Goal: Task Accomplishment & Management: Use online tool/utility

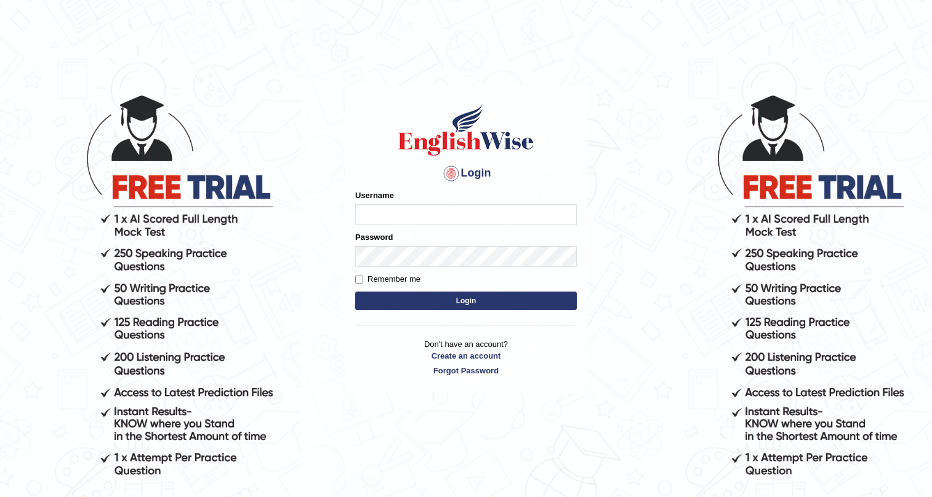
click at [446, 205] on input "Username" at bounding box center [466, 214] width 222 height 21
type input "subashrubi"
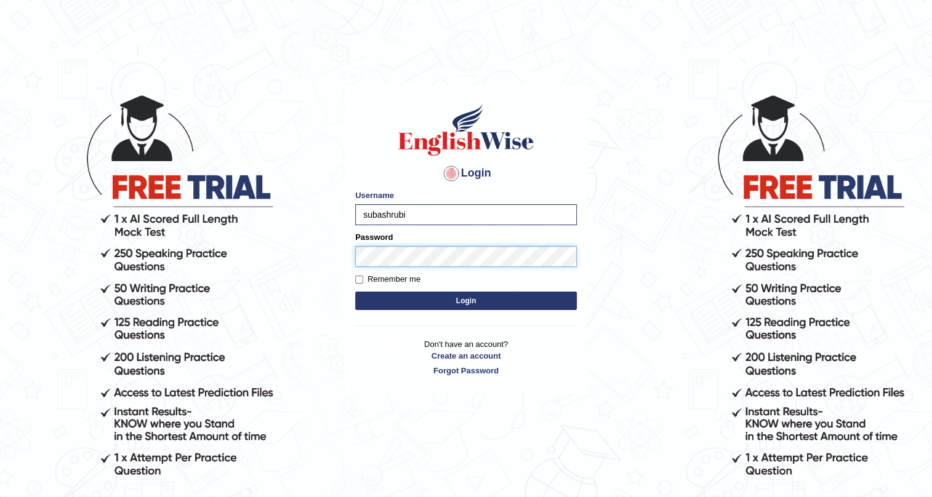
click at [355, 292] on button "Login" at bounding box center [466, 301] width 222 height 18
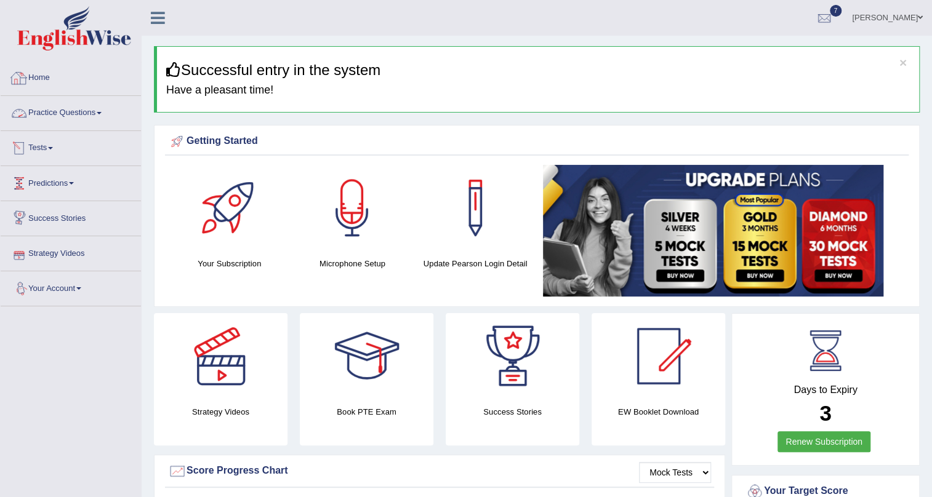
click at [66, 114] on link "Practice Questions" at bounding box center [71, 111] width 140 height 31
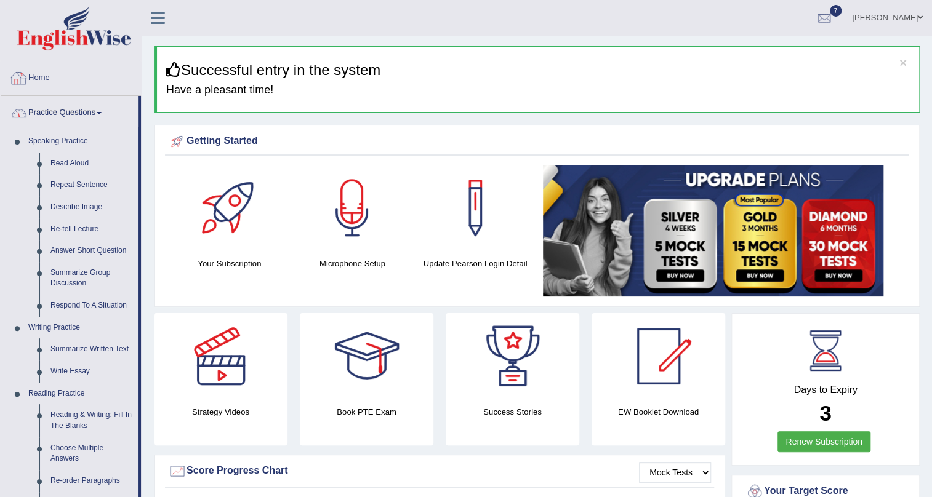
click at [76, 114] on link "Practice Questions" at bounding box center [69, 111] width 137 height 31
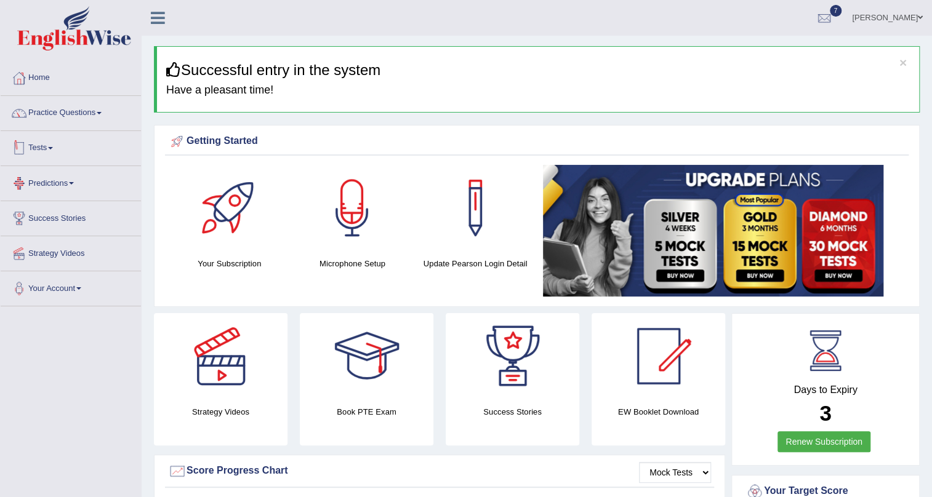
click at [39, 124] on link "Practice Questions" at bounding box center [71, 111] width 140 height 31
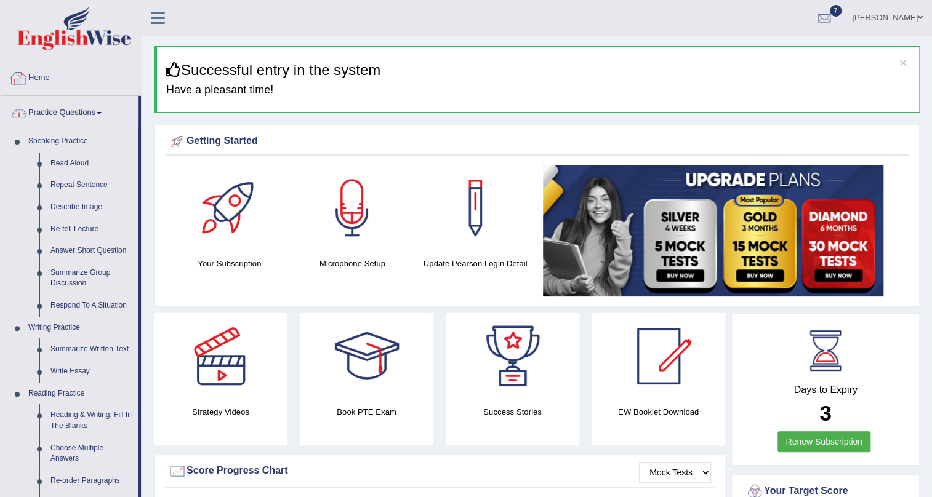
click at [80, 119] on link "Practice Questions" at bounding box center [69, 111] width 137 height 31
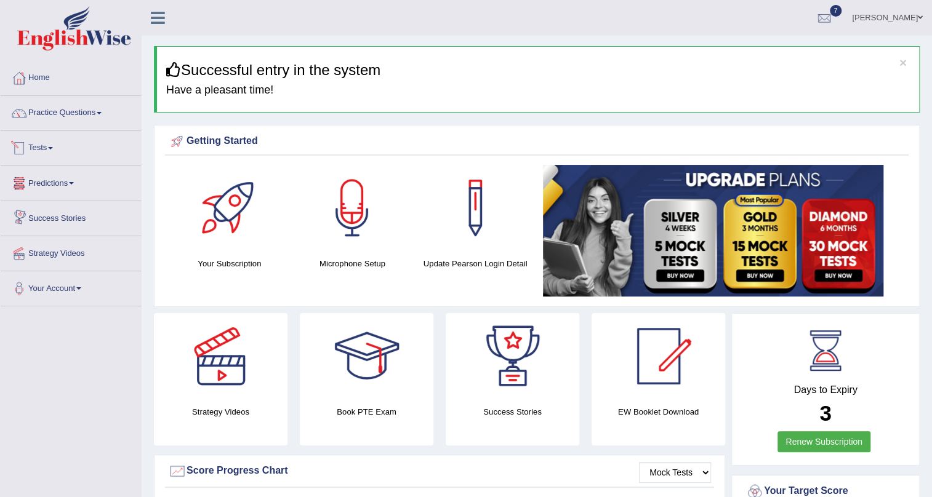
click at [48, 143] on link "Tests" at bounding box center [71, 146] width 140 height 31
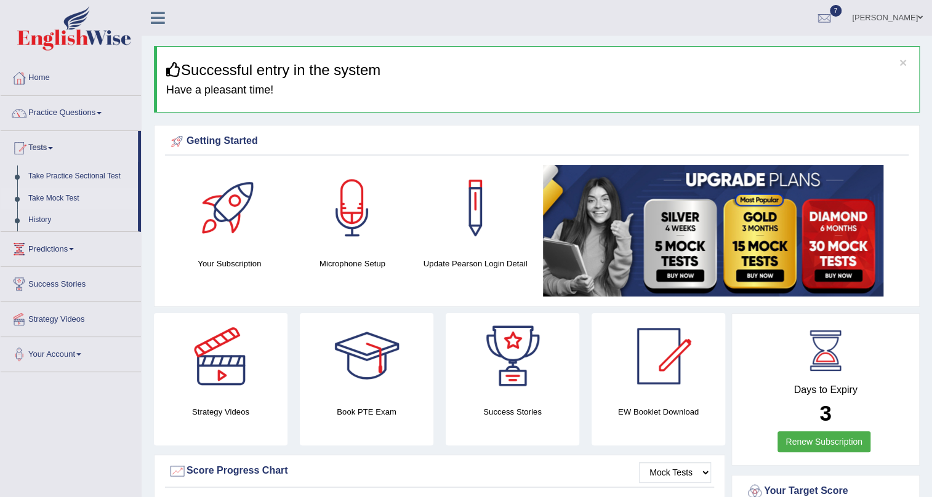
click at [45, 193] on link "Take Mock Test" at bounding box center [80, 199] width 115 height 22
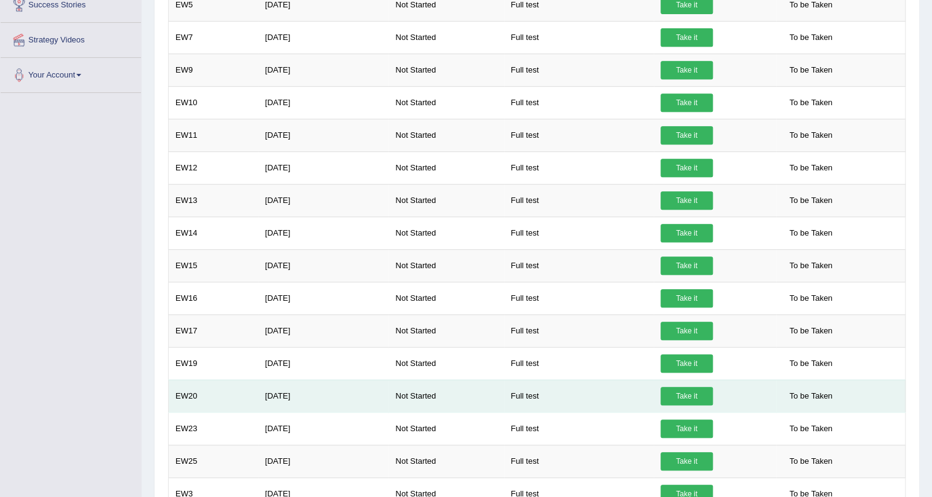
click at [690, 393] on link "Take it" at bounding box center [687, 396] width 52 height 18
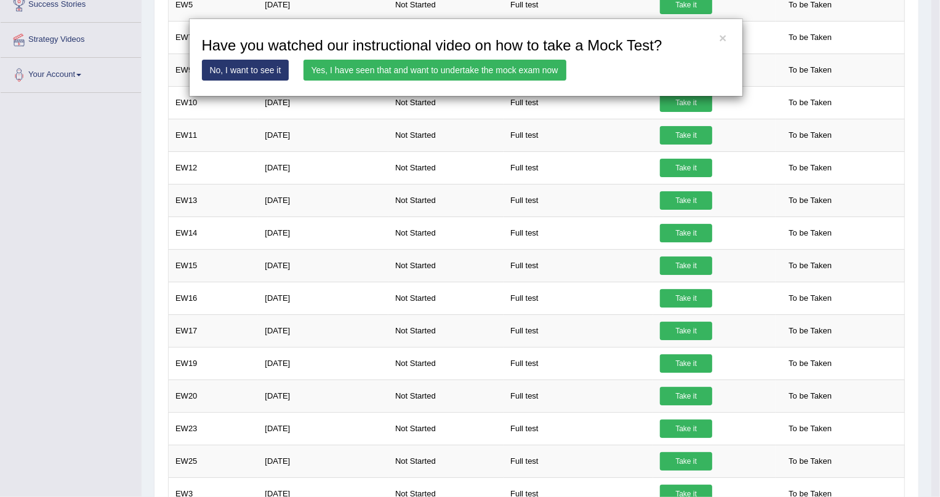
click at [446, 68] on link "Yes, I have seen that and want to undertake the mock exam now" at bounding box center [434, 70] width 263 height 21
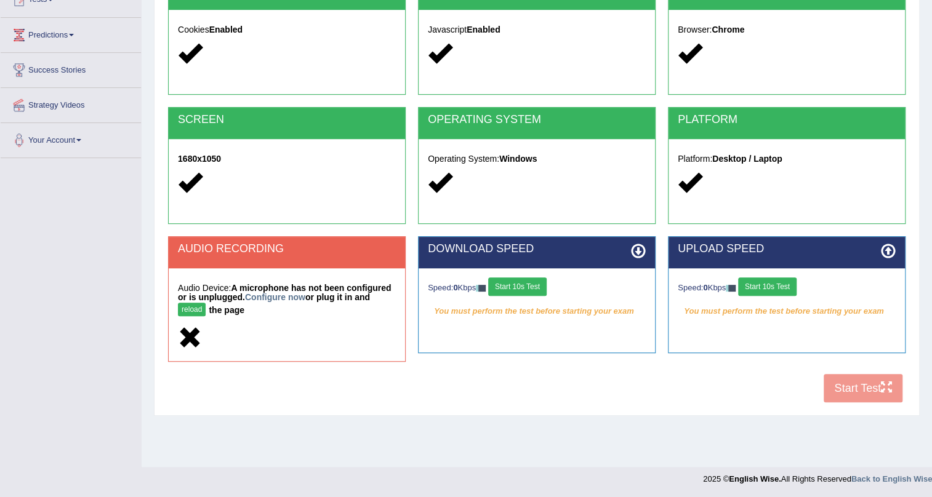
click at [202, 299] on strong "A microphone has not been configured or is unplugged. Configure now or plug it …" at bounding box center [284, 299] width 213 height 32
click at [203, 311] on button "reload" at bounding box center [192, 310] width 28 height 14
click at [197, 309] on button "reload" at bounding box center [192, 310] width 28 height 14
click at [193, 308] on button "reload" at bounding box center [192, 310] width 28 height 14
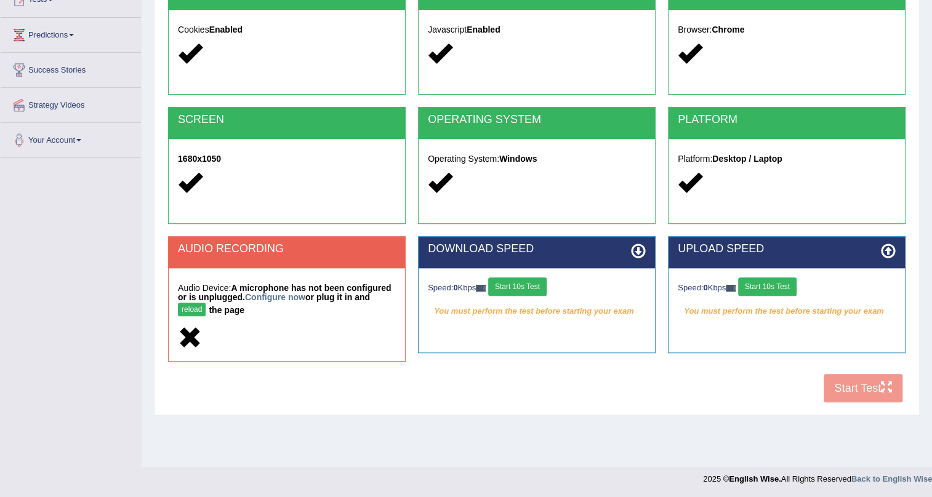
click at [193, 308] on button "reload" at bounding box center [192, 310] width 28 height 14
click at [280, 294] on link "Configure now" at bounding box center [275, 297] width 60 height 10
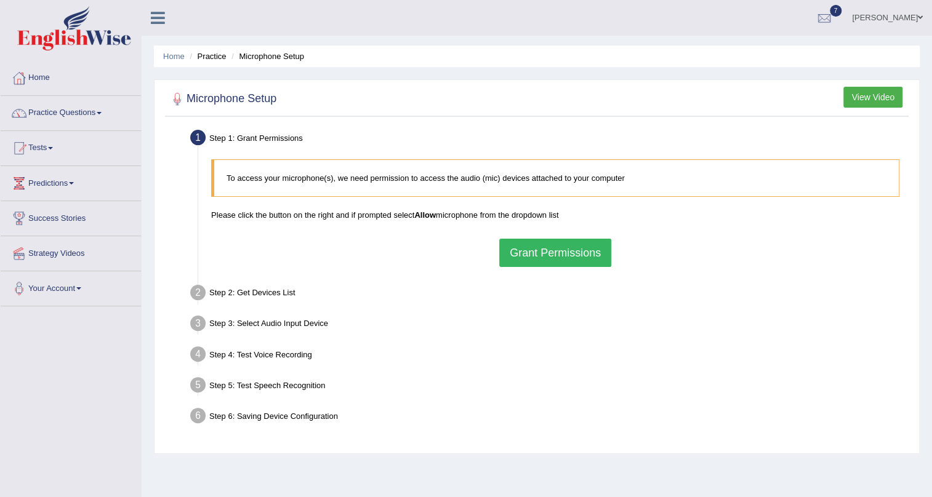
click at [583, 252] on button "Grant Permissions" at bounding box center [555, 253] width 112 height 28
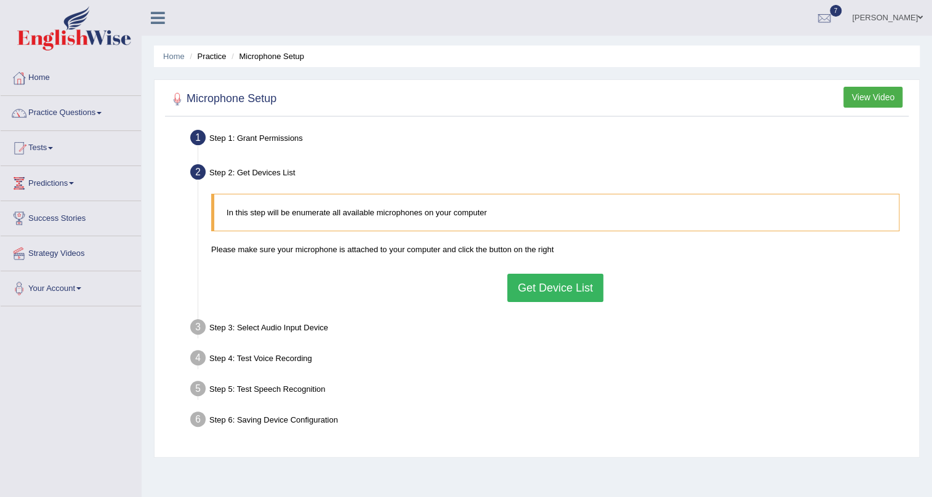
click at [555, 283] on button "Get Device List" at bounding box center [555, 288] width 96 height 28
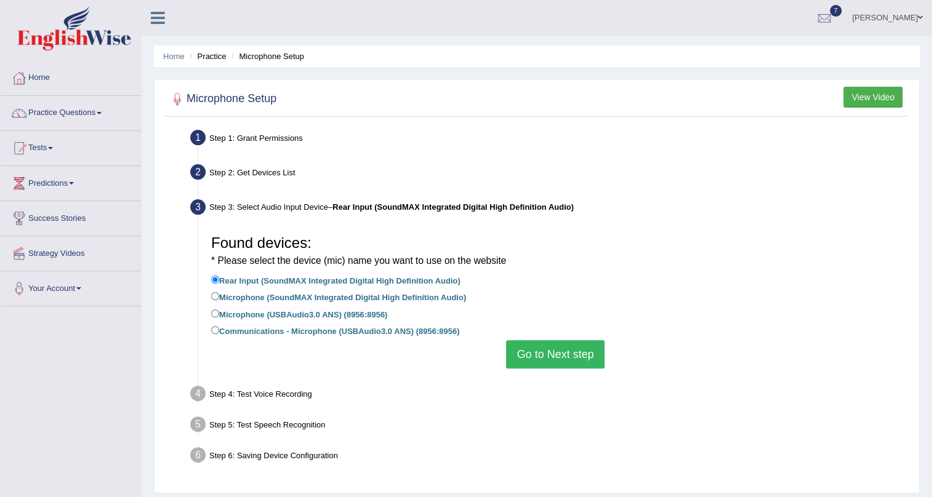
click at [243, 311] on label "Microphone (USBAudio3.0 ANS) (8956:8956)" at bounding box center [299, 314] width 176 height 14
click at [219, 311] on input "Microphone (USBAudio3.0 ANS) (8956:8956)" at bounding box center [215, 314] width 8 height 8
radio input "true"
click at [566, 354] on button "Go to Next step" at bounding box center [555, 354] width 98 height 28
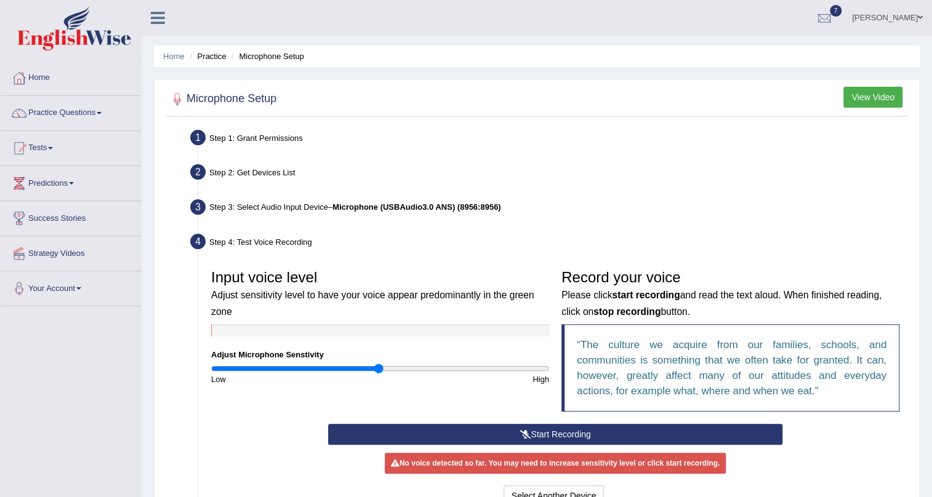
click at [499, 427] on button "Start Recording" at bounding box center [555, 434] width 455 height 21
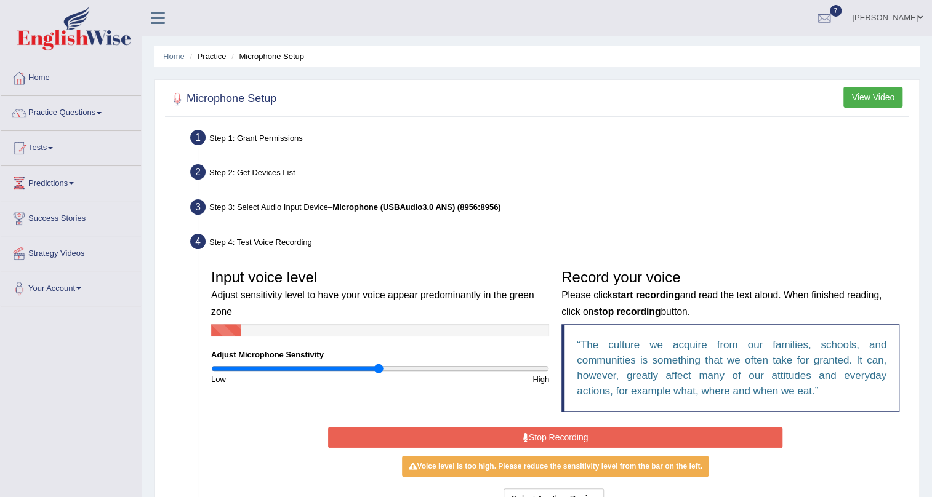
click at [509, 424] on div "Start Recording Stop Recording Note: Please listen to the recording till the en…" at bounding box center [555, 468] width 467 height 89
click at [509, 437] on button "Stop Recording" at bounding box center [555, 437] width 455 height 21
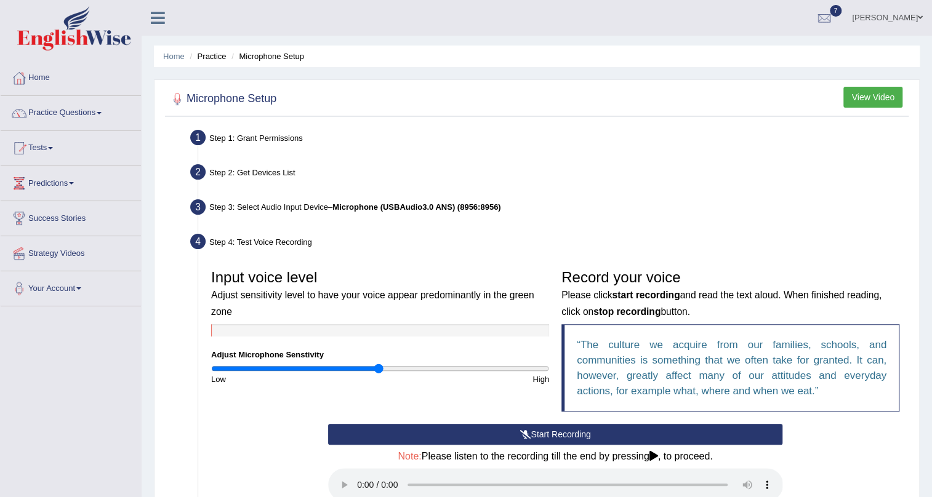
click at [509, 437] on button "Start Recording" at bounding box center [555, 434] width 455 height 21
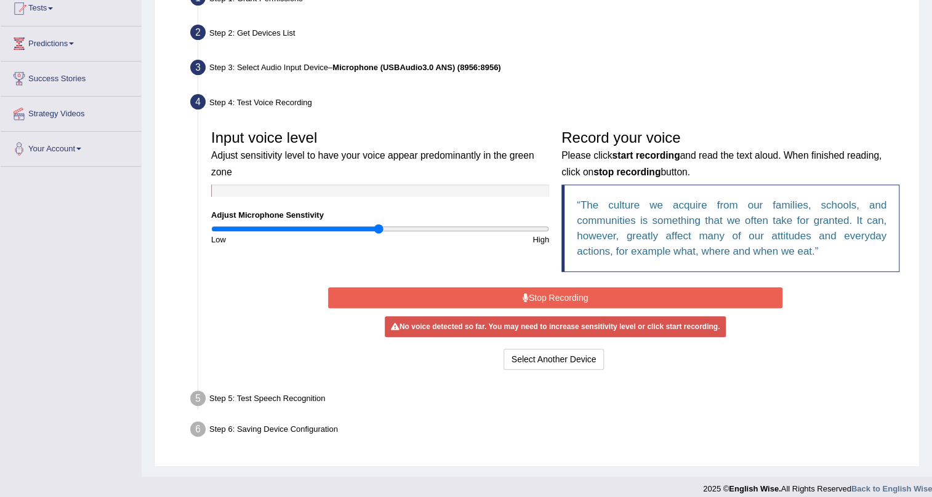
scroll to position [149, 0]
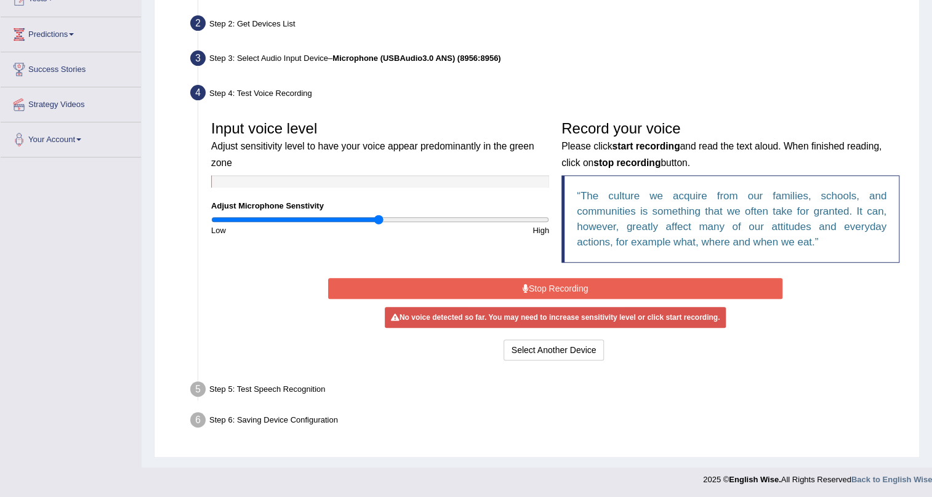
click at [541, 297] on button "Stop Recording" at bounding box center [555, 288] width 455 height 21
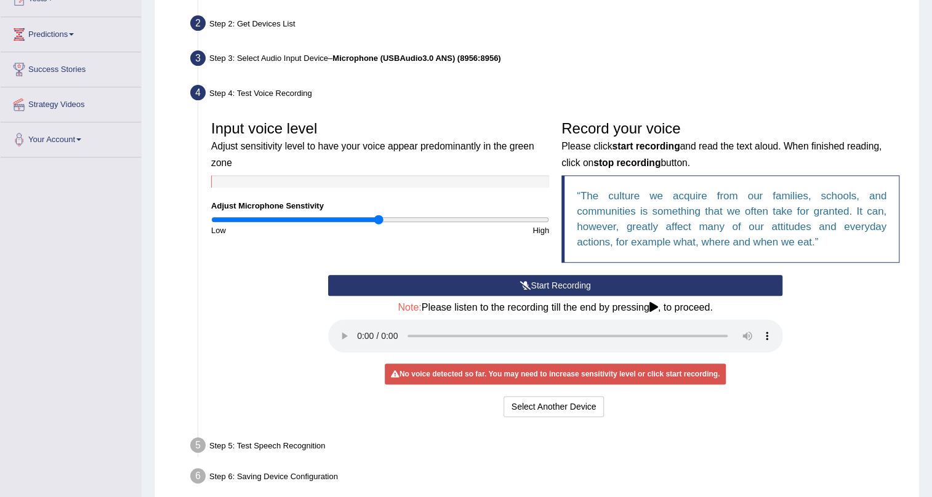
click at [541, 287] on button "Start Recording" at bounding box center [555, 285] width 455 height 21
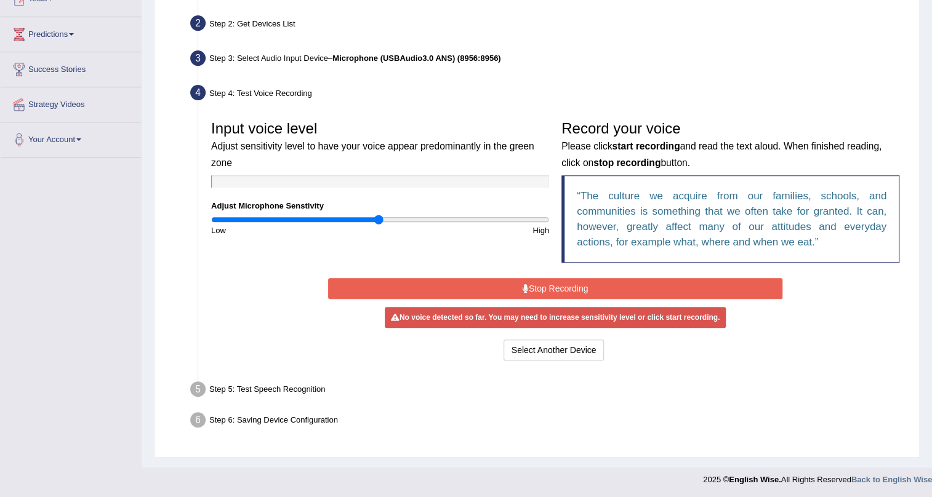
click at [505, 284] on button "Stop Recording" at bounding box center [555, 288] width 455 height 21
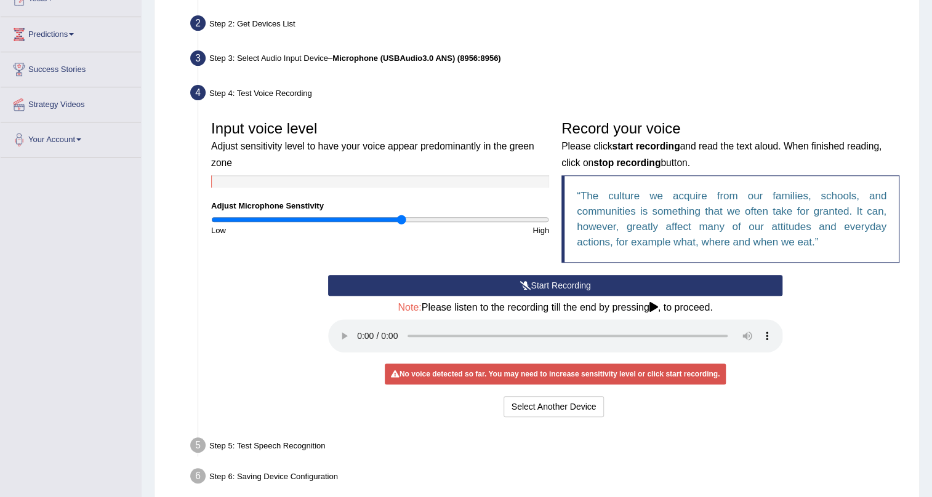
drag, startPoint x: 379, startPoint y: 215, endPoint x: 401, endPoint y: 212, distance: 22.5
type input "1.14"
click at [401, 215] on input "range" at bounding box center [380, 220] width 338 height 10
click at [446, 281] on button "Start Recording" at bounding box center [555, 285] width 455 height 21
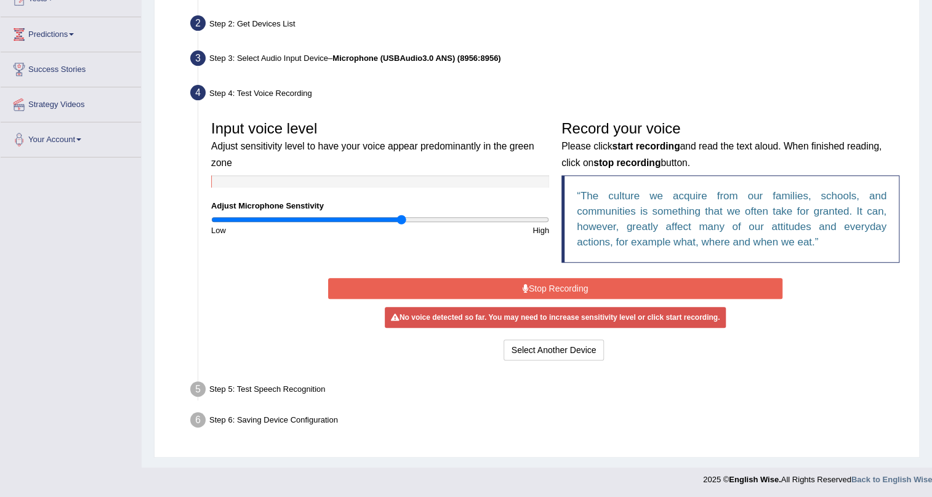
click at [446, 281] on button "Stop Recording" at bounding box center [555, 288] width 455 height 21
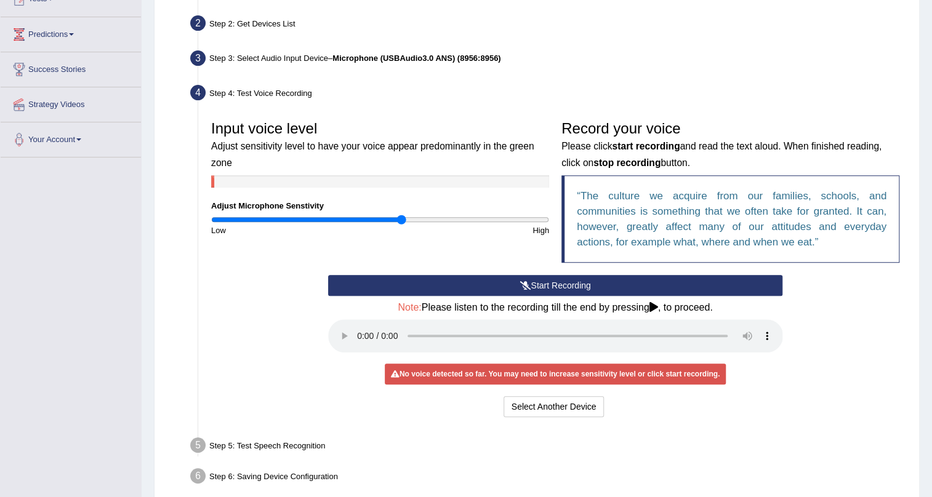
click at [465, 278] on button "Start Recording" at bounding box center [555, 285] width 455 height 21
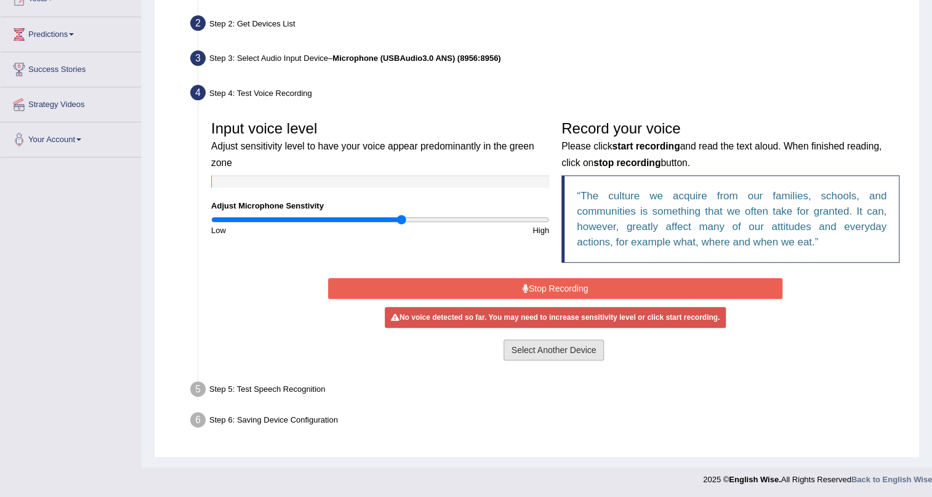
click at [537, 344] on button "Select Another Device" at bounding box center [554, 350] width 101 height 21
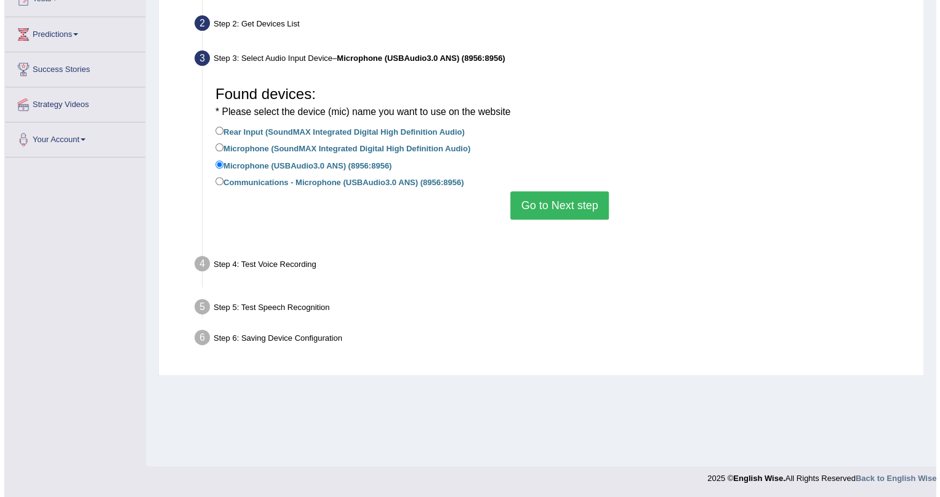
scroll to position [148, 0]
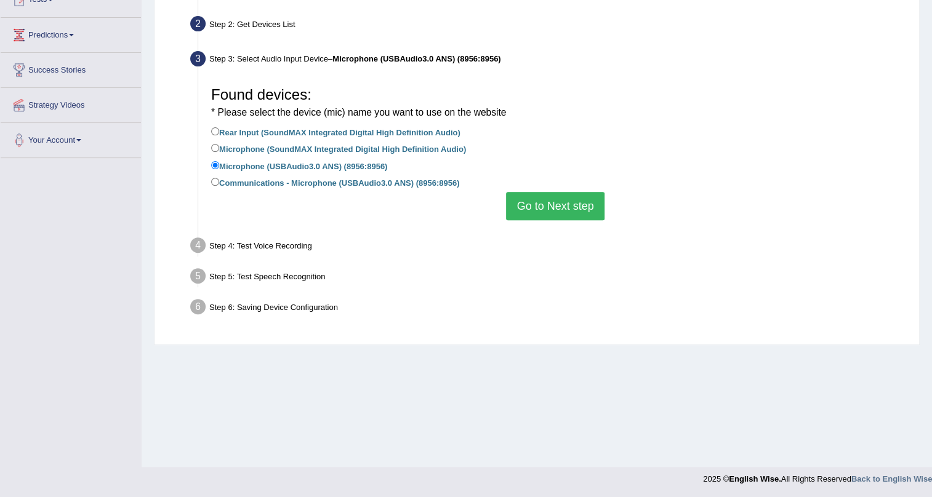
click at [532, 197] on button "Go to Next step" at bounding box center [555, 206] width 98 height 28
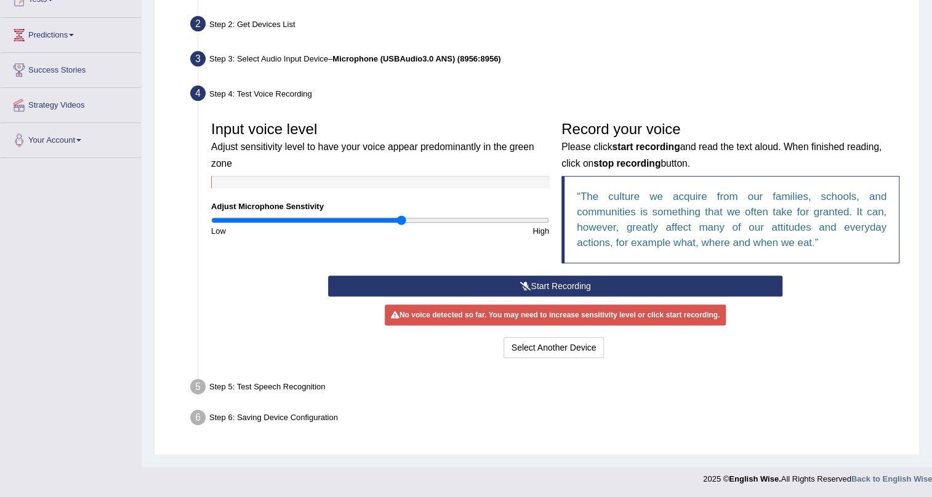
click at [480, 286] on button "Start Recording" at bounding box center [555, 286] width 455 height 21
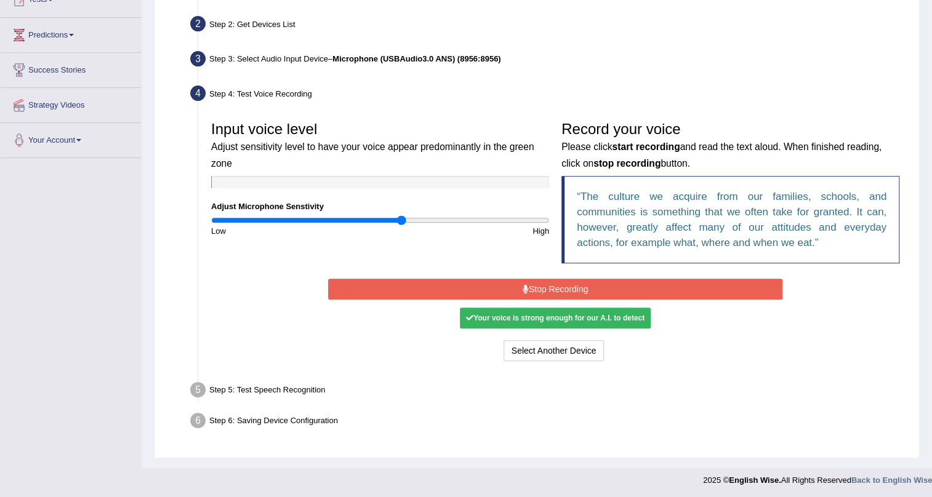
click at [551, 261] on div "Input voice level Adjust sensitivity level to have your voice appear predominan…" at bounding box center [555, 195] width 701 height 161
click at [547, 292] on button "Stop Recording" at bounding box center [555, 289] width 455 height 21
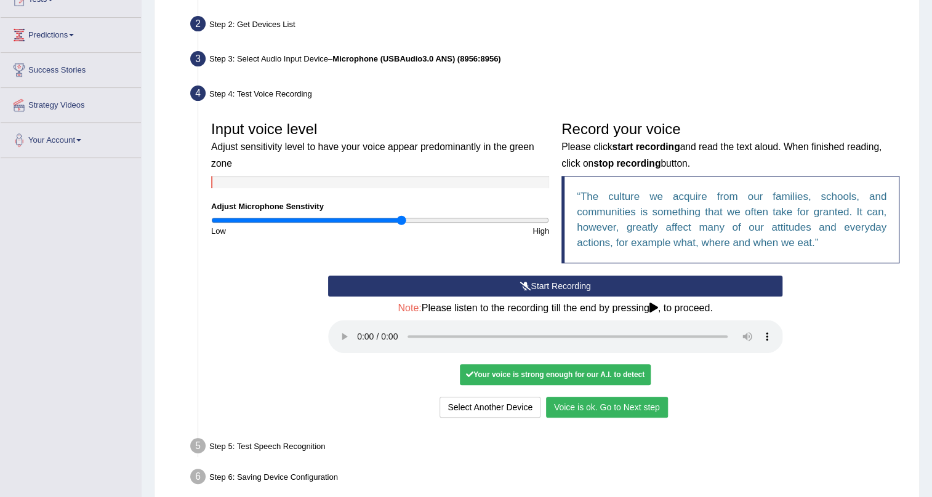
click at [609, 408] on button "Voice is ok. Go to Next step" at bounding box center [607, 407] width 122 height 21
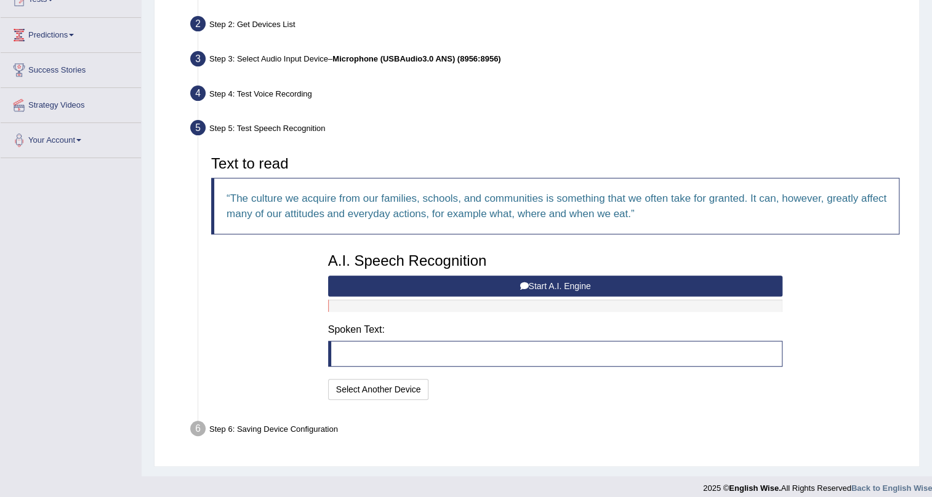
click at [452, 278] on button "Start A.I. Engine" at bounding box center [555, 286] width 455 height 21
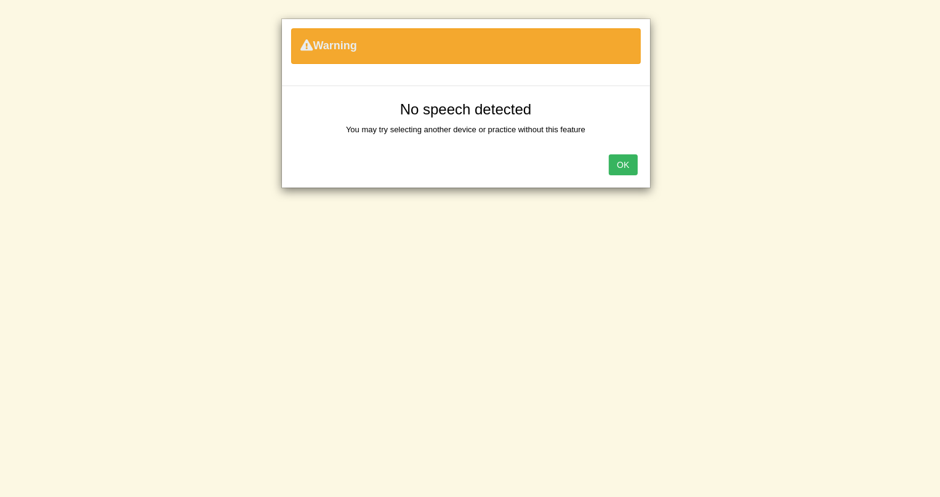
click at [619, 172] on button "OK" at bounding box center [623, 165] width 28 height 21
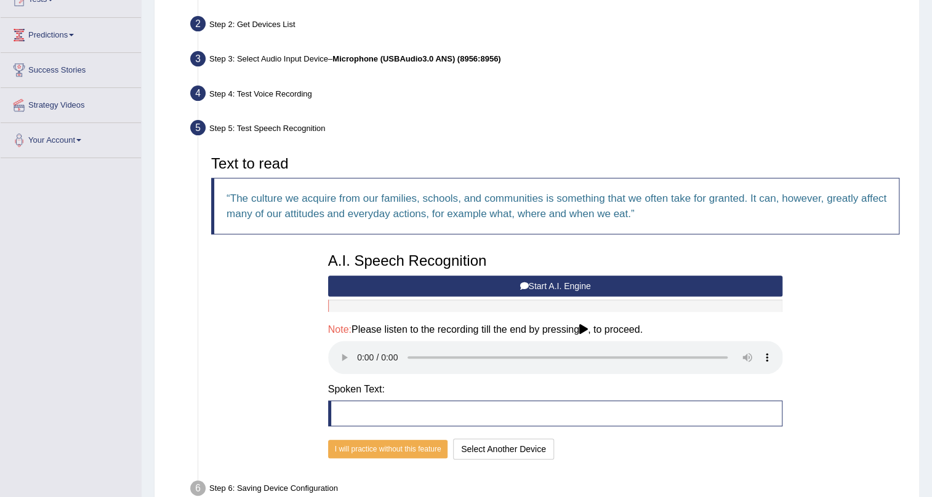
click at [505, 290] on button "Start A.I. Engine" at bounding box center [555, 286] width 455 height 21
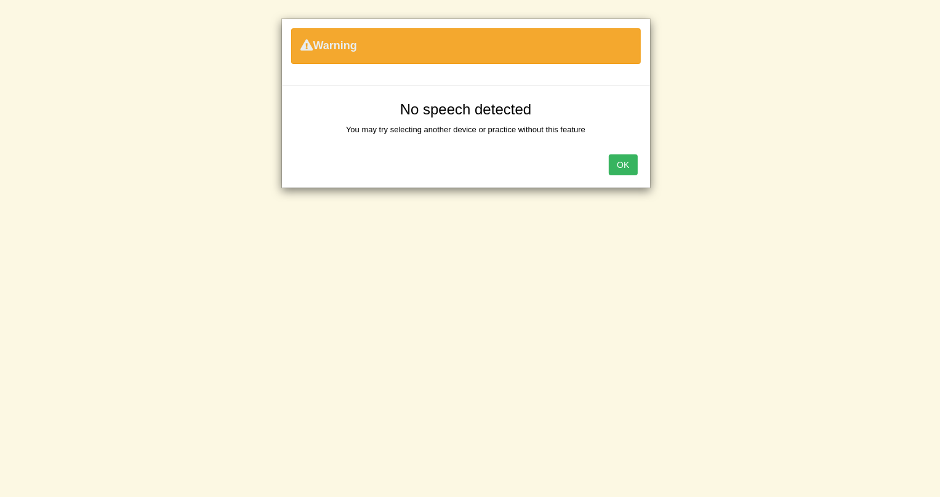
click at [627, 159] on button "OK" at bounding box center [623, 165] width 28 height 21
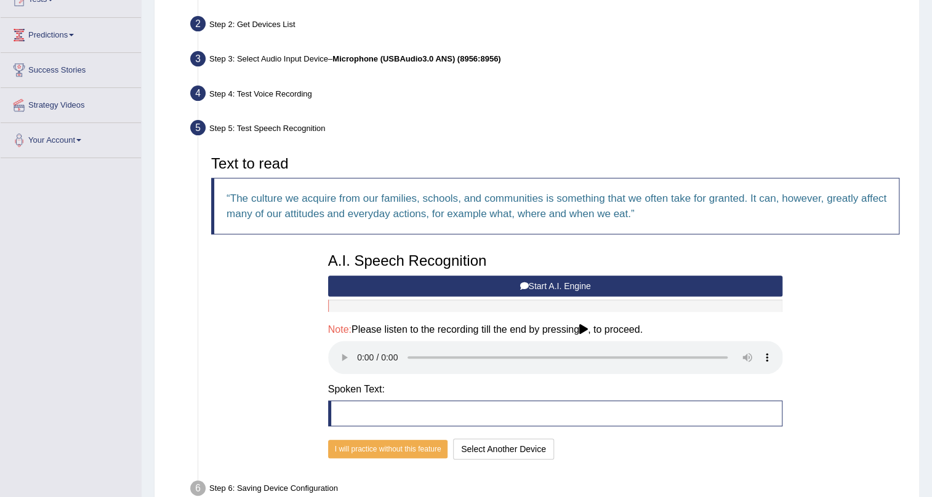
click at [497, 292] on button "Start A.I. Engine" at bounding box center [555, 286] width 455 height 21
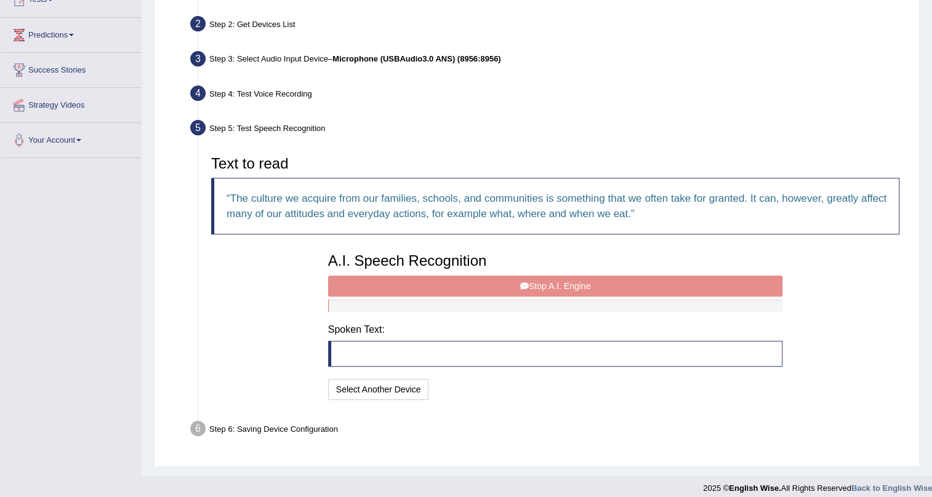
click at [499, 284] on div "A.I. Speech Recognition Start A.I. Engine Stop A.I. Engine Note: Please listen …" at bounding box center [555, 325] width 467 height 156
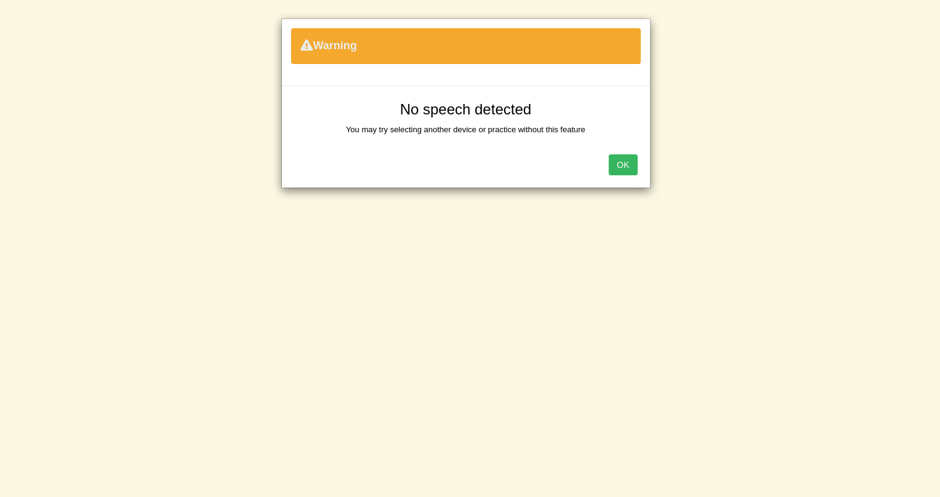
click at [620, 167] on button "OK" at bounding box center [623, 165] width 28 height 21
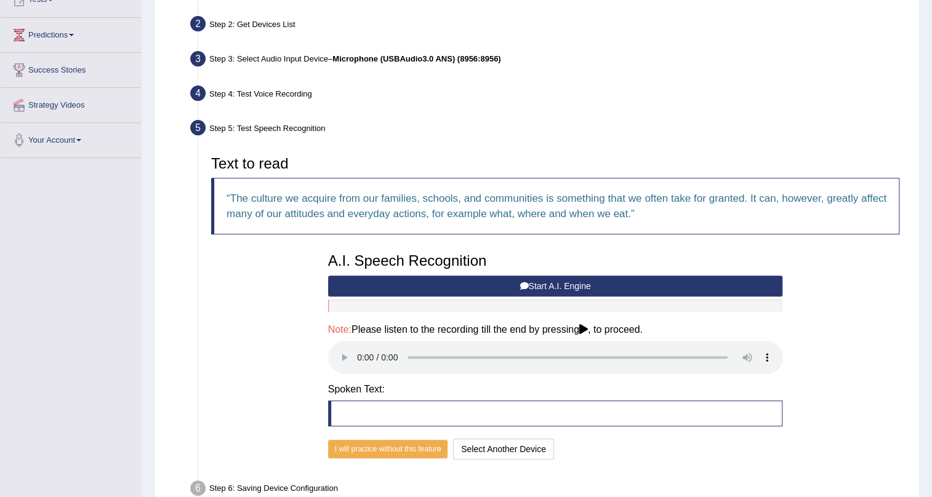
click at [547, 289] on button "Start A.I. Engine" at bounding box center [555, 286] width 455 height 21
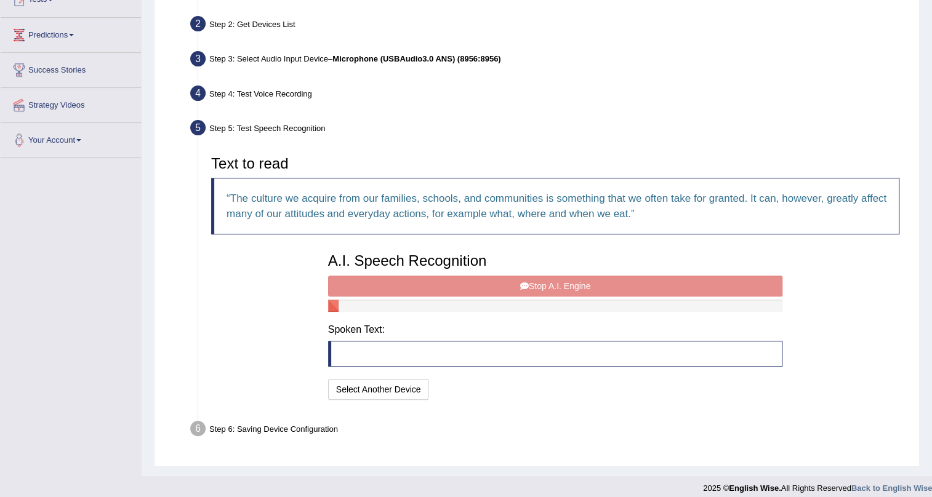
click at [593, 279] on div "A.I. Speech Recognition Start A.I. Engine Stop A.I. Engine Note: Please listen …" at bounding box center [555, 325] width 467 height 156
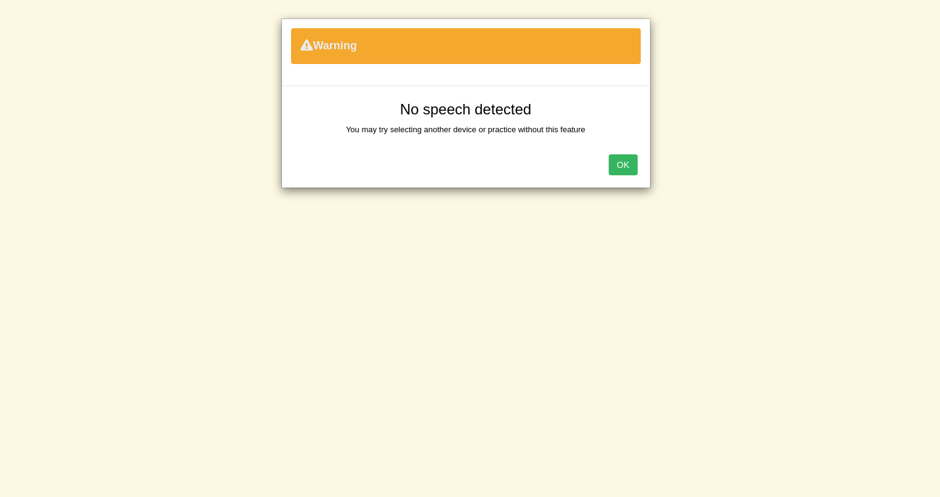
click at [614, 167] on button "OK" at bounding box center [623, 165] width 28 height 21
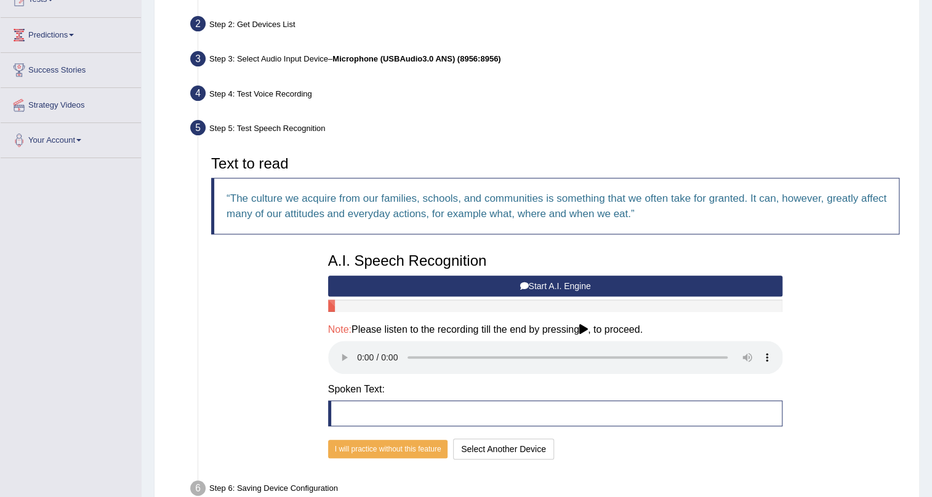
click at [500, 286] on button "Start A.I. Engine" at bounding box center [555, 286] width 455 height 21
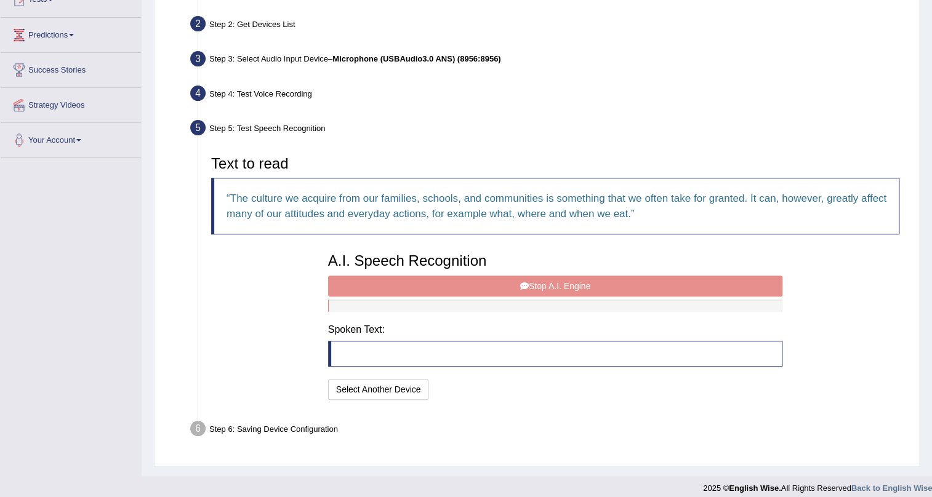
click at [500, 286] on div "A.I. Speech Recognition Start A.I. Engine Stop A.I. Engine Note: Please listen …" at bounding box center [555, 325] width 467 height 156
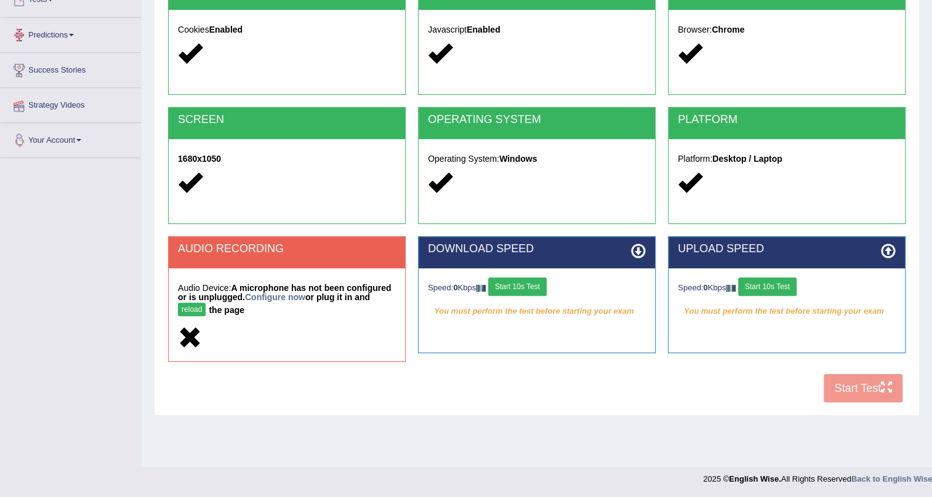
scroll to position [112, 0]
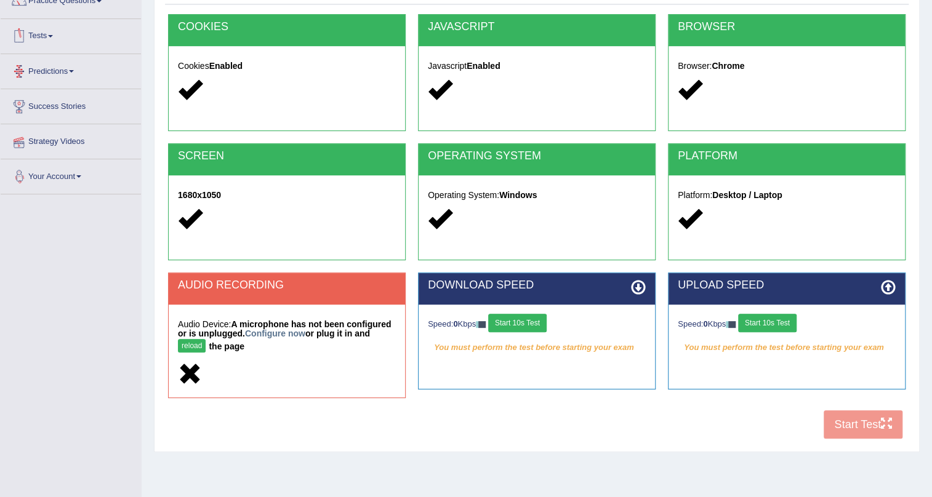
drag, startPoint x: 118, startPoint y: 161, endPoint x: 110, endPoint y: 131, distance: 31.8
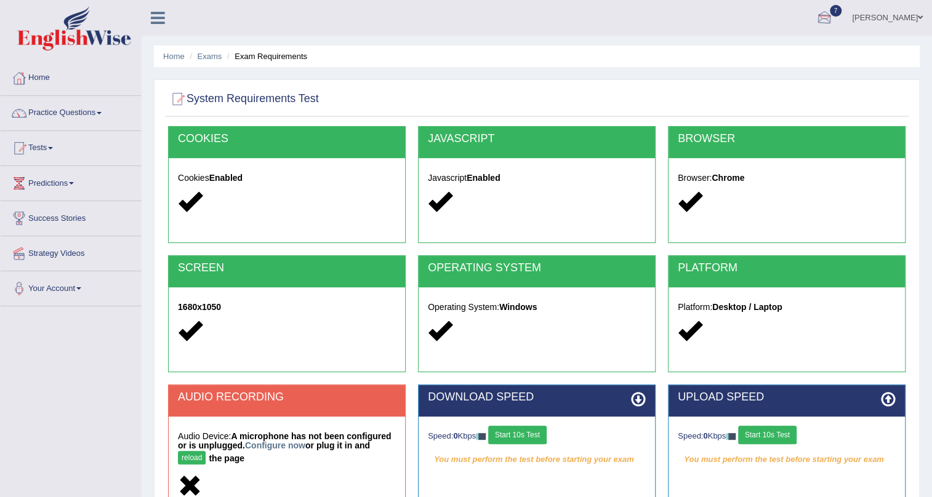
click at [873, 18] on link "[PERSON_NAME]" at bounding box center [887, 16] width 89 height 32
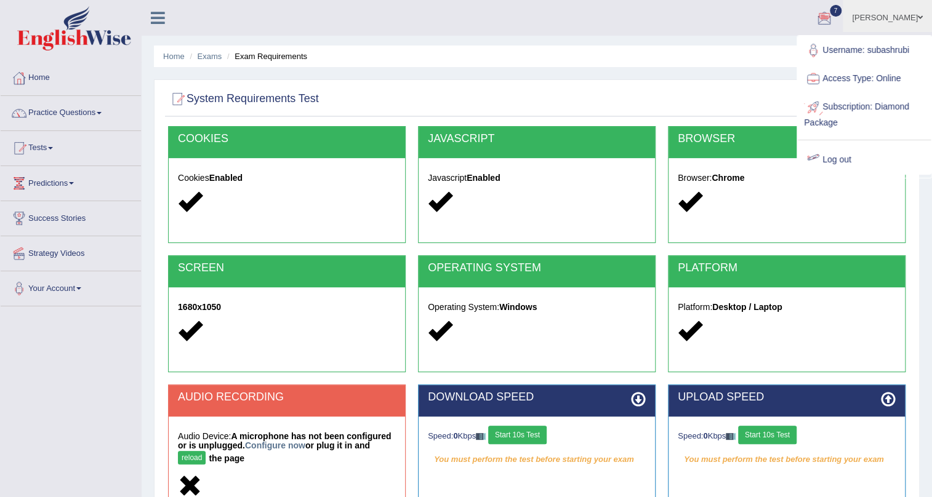
click at [831, 148] on link "Log out" at bounding box center [864, 160] width 133 height 28
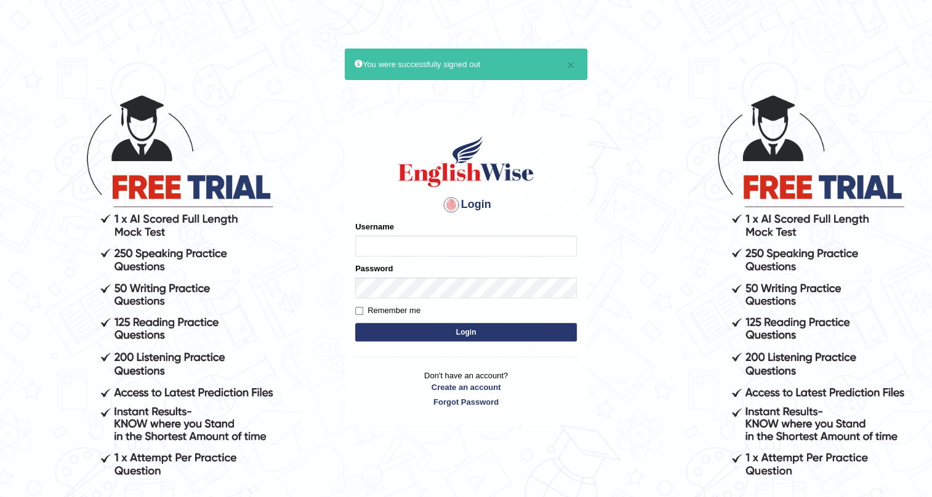
type input "c"
